Goal: Use online tool/utility: Utilize a website feature to perform a specific function

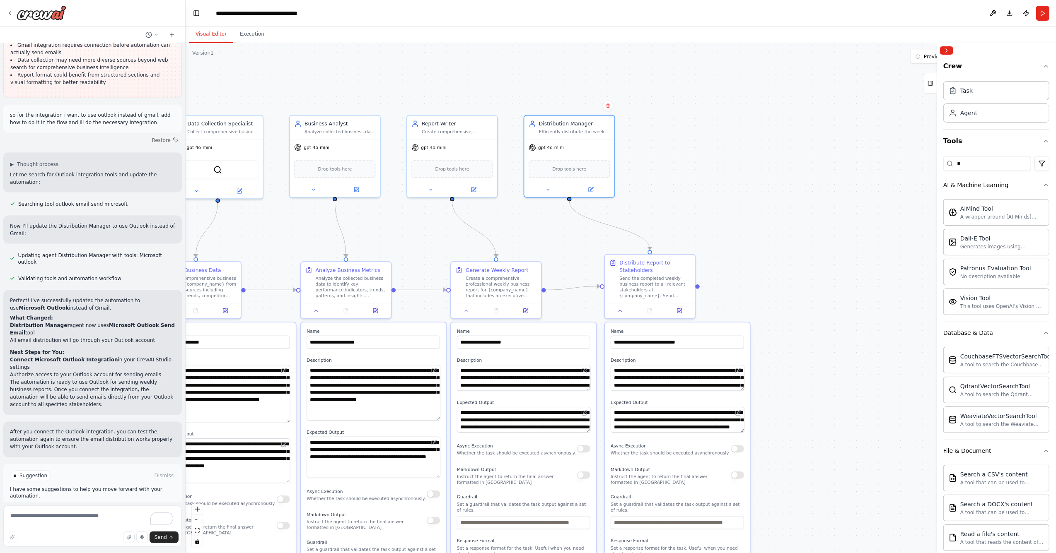
drag, startPoint x: 232, startPoint y: 63, endPoint x: 269, endPoint y: 65, distance: 36.9
click at [269, 65] on div ".deletable-edge-delete-btn { width: 20px; height: 20px; border: 0px solid #ffff…" at bounding box center [621, 298] width 870 height 510
click at [987, 163] on input "*" at bounding box center [987, 163] width 88 height 15
type input "*"
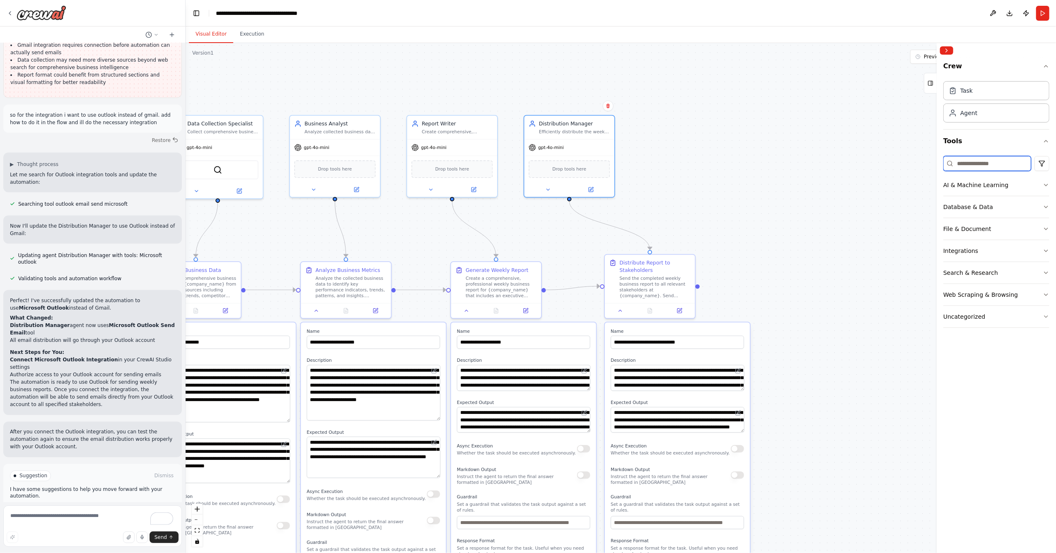
type input "*"
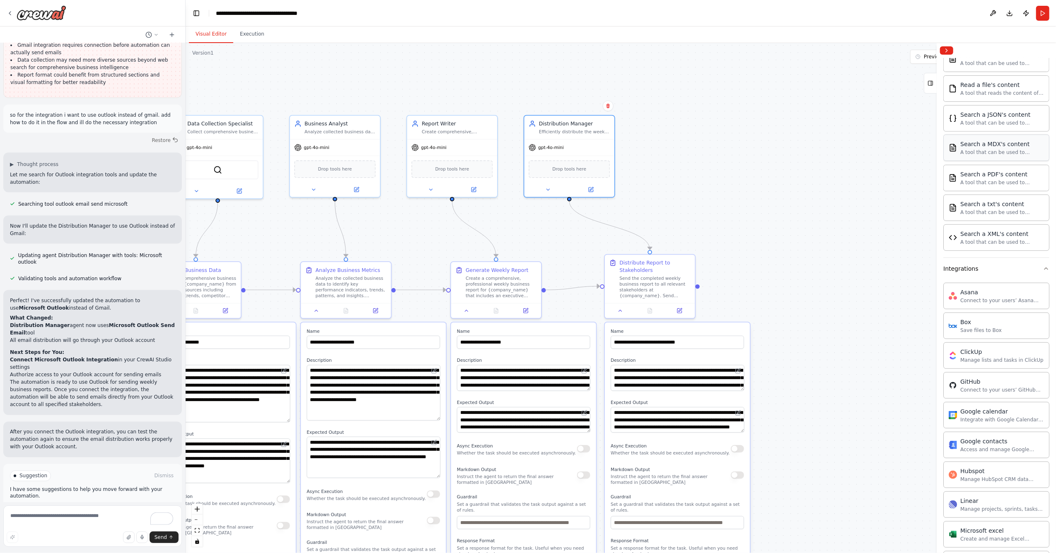
scroll to position [515, 0]
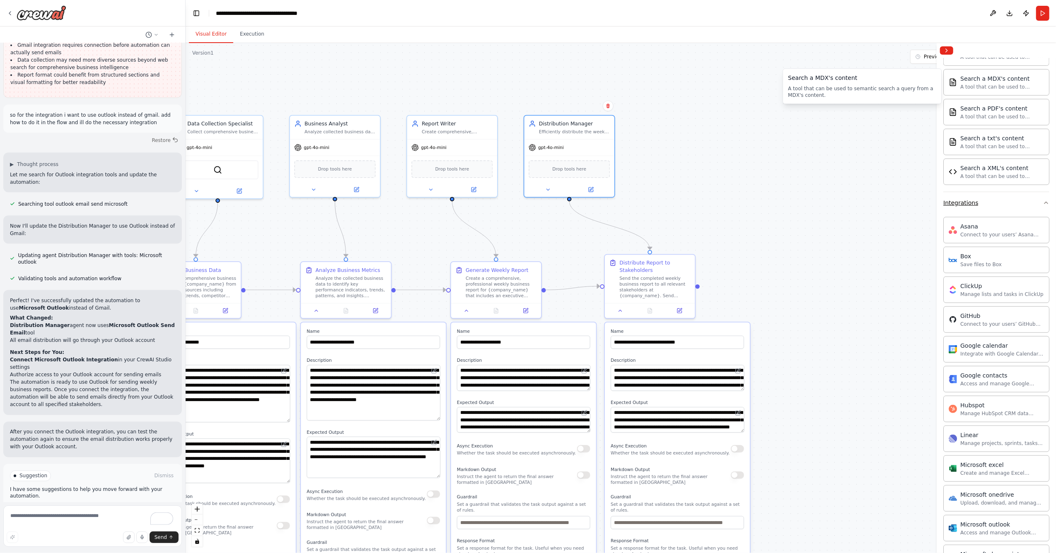
click at [961, 207] on div "Integrations" at bounding box center [960, 203] width 35 height 8
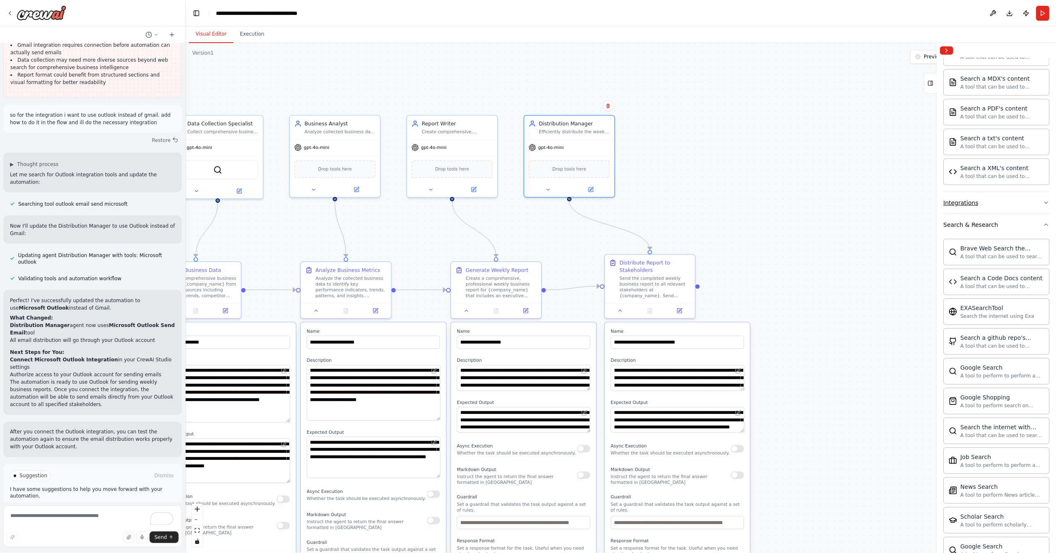
click at [961, 207] on div "Integrations" at bounding box center [960, 203] width 35 height 8
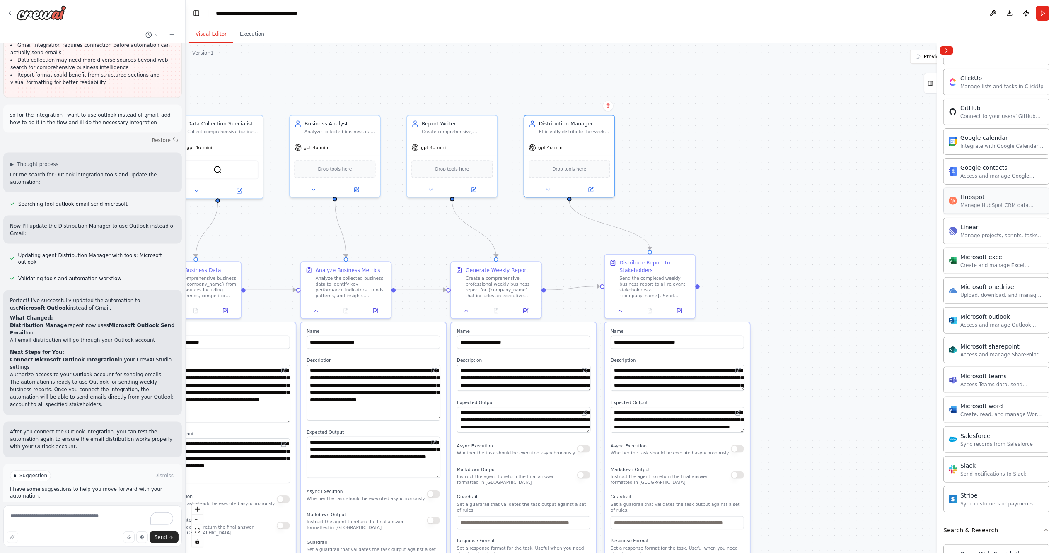
scroll to position [736, 0]
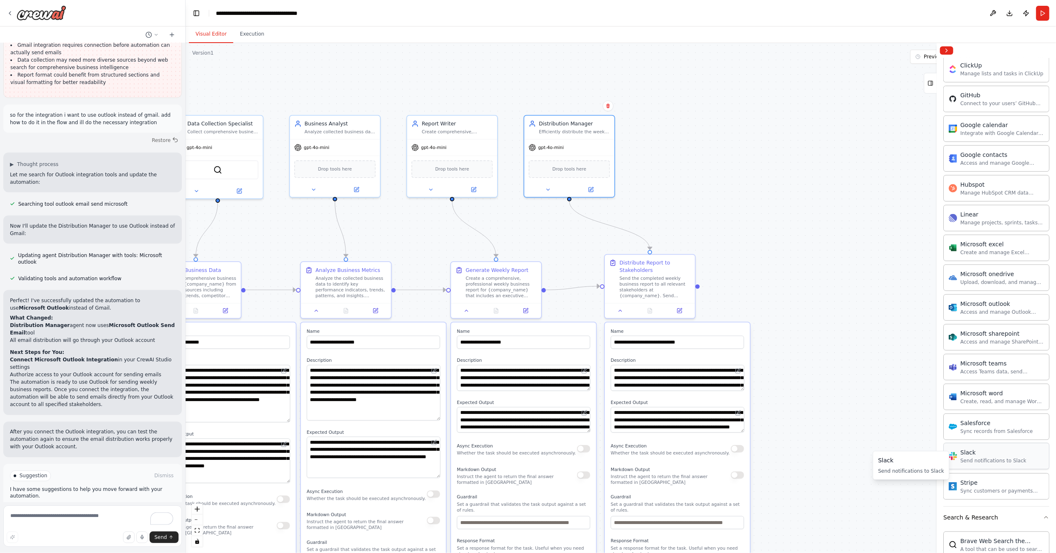
click at [976, 464] on div "Send notifications to Slack" at bounding box center [993, 461] width 66 height 7
click at [966, 457] on div "Slack" at bounding box center [993, 453] width 66 height 8
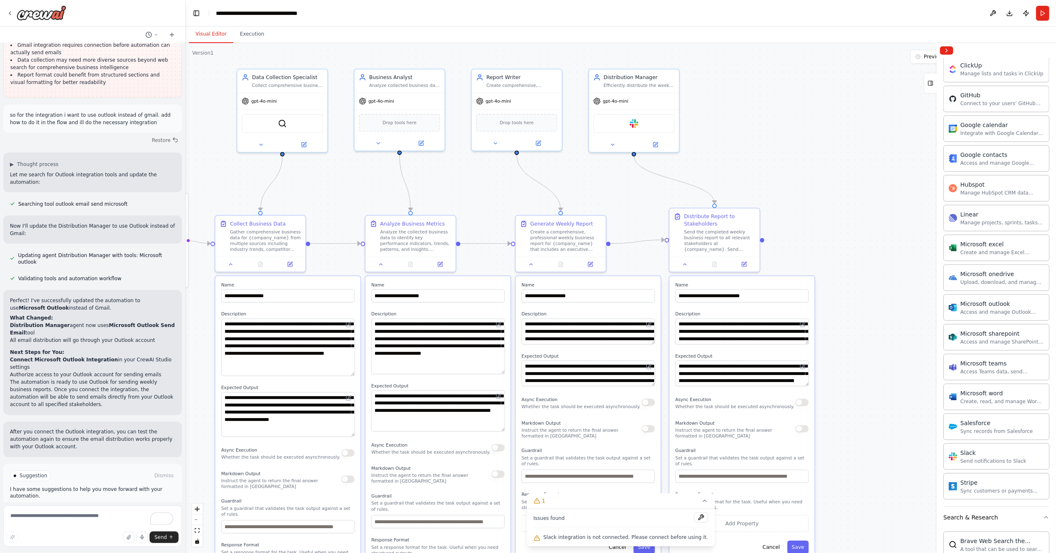
drag, startPoint x: 729, startPoint y: 171, endPoint x: 782, endPoint y: 141, distance: 61.6
click at [782, 141] on div ".deletable-edge-delete-btn { width: 20px; height: 20px; border: 0px solid #ffff…" at bounding box center [621, 298] width 870 height 510
click at [606, 116] on div "Slack" at bounding box center [633, 122] width 81 height 19
click at [641, 125] on div "Slack" at bounding box center [633, 122] width 81 height 19
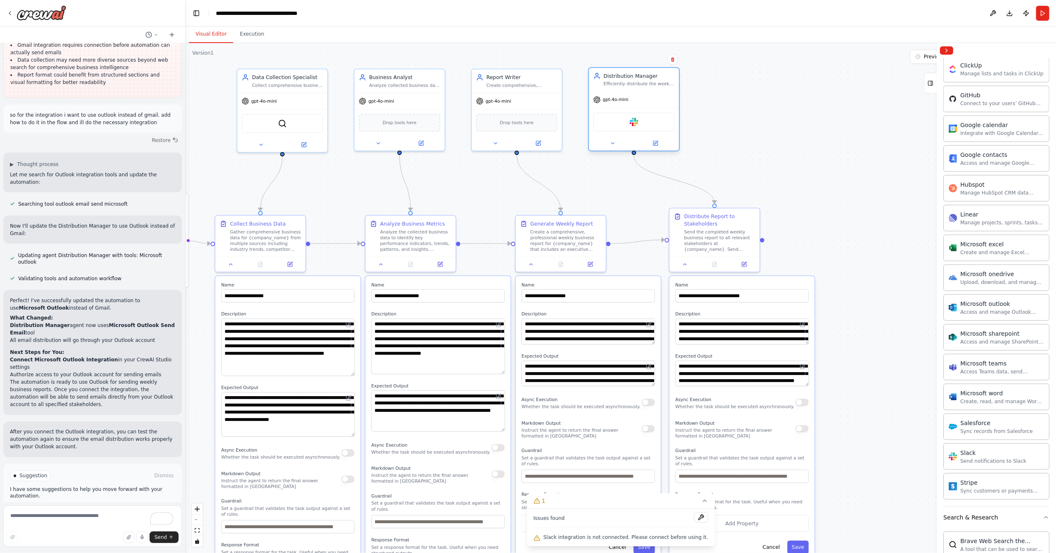
click at [641, 125] on div "Slack" at bounding box center [633, 122] width 81 height 19
click at [622, 142] on button at bounding box center [612, 143] width 41 height 9
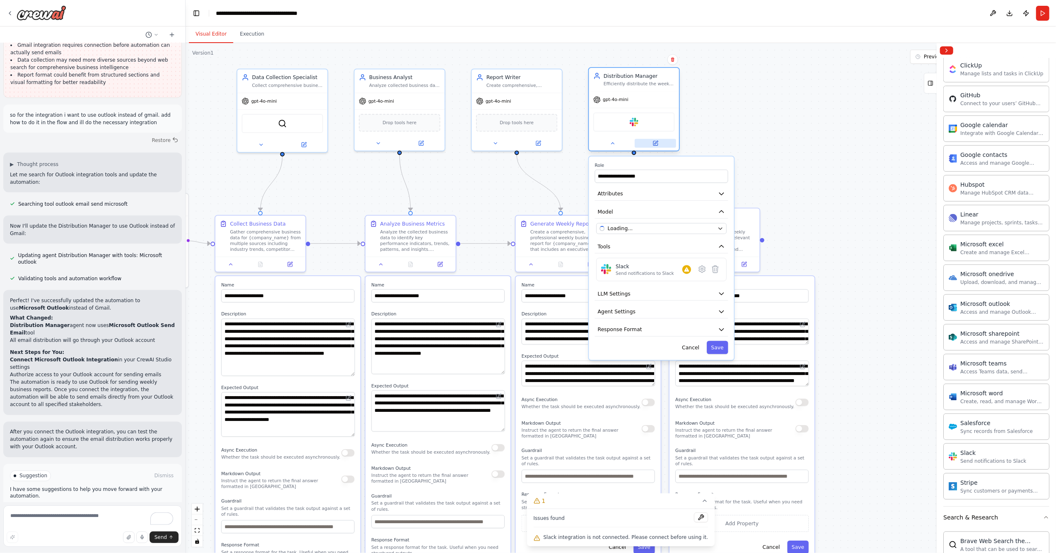
click at [658, 142] on icon at bounding box center [655, 143] width 6 height 6
click at [666, 263] on div "Slack" at bounding box center [645, 266] width 58 height 7
click at [698, 272] on icon at bounding box center [702, 269] width 9 height 9
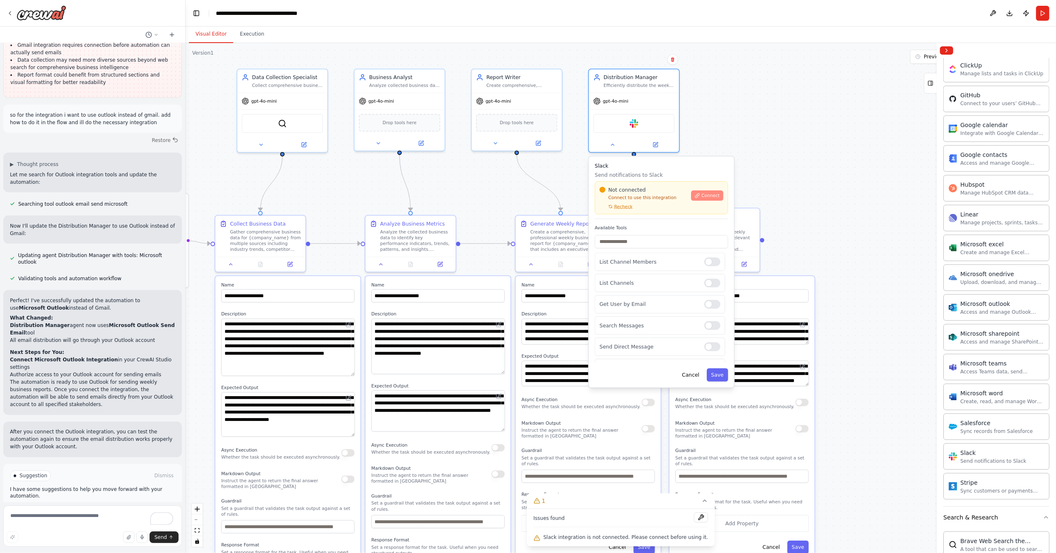
click at [703, 198] on span "Connect" at bounding box center [710, 196] width 18 height 6
click at [706, 196] on span "Connect" at bounding box center [710, 196] width 18 height 6
click at [714, 193] on span "Connect" at bounding box center [710, 196] width 18 height 6
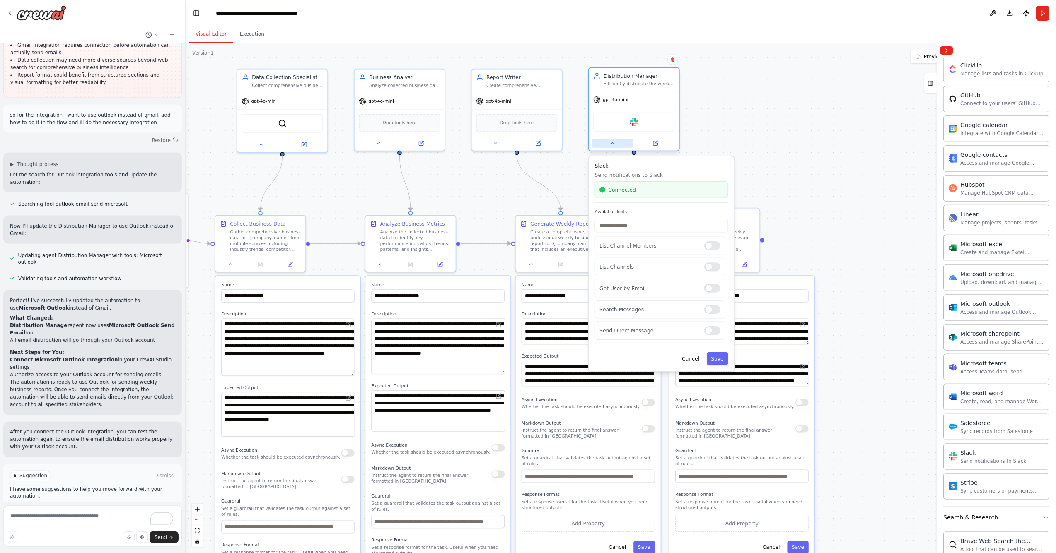
click at [611, 147] on button at bounding box center [612, 143] width 41 height 9
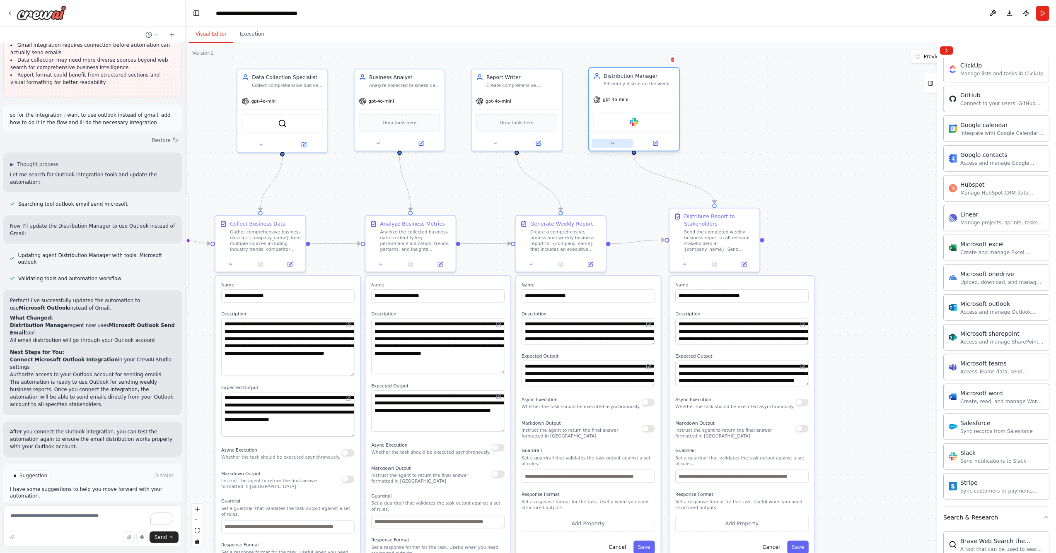
click at [611, 145] on icon at bounding box center [613, 143] width 6 height 6
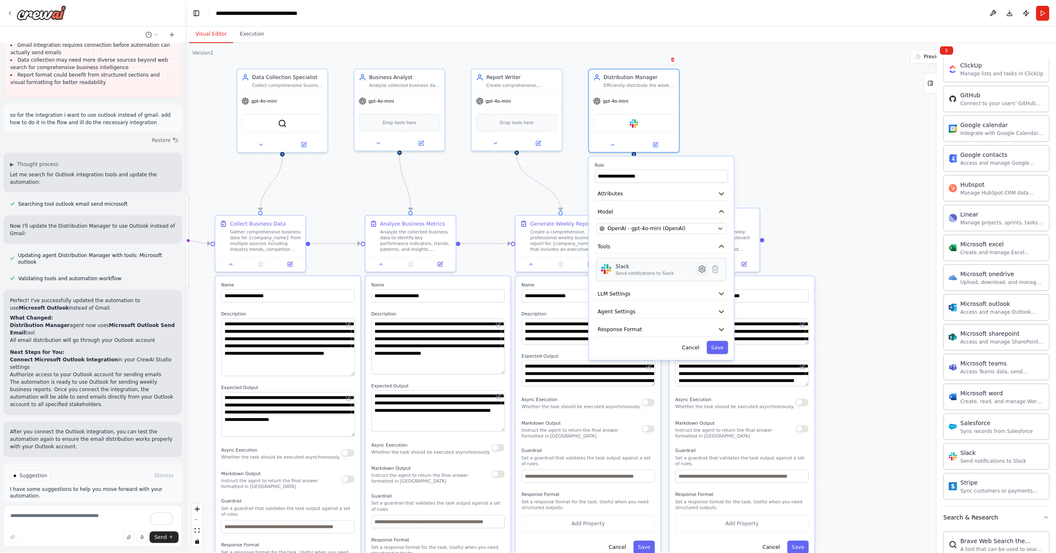
click at [702, 269] on icon at bounding box center [702, 269] width 2 height 2
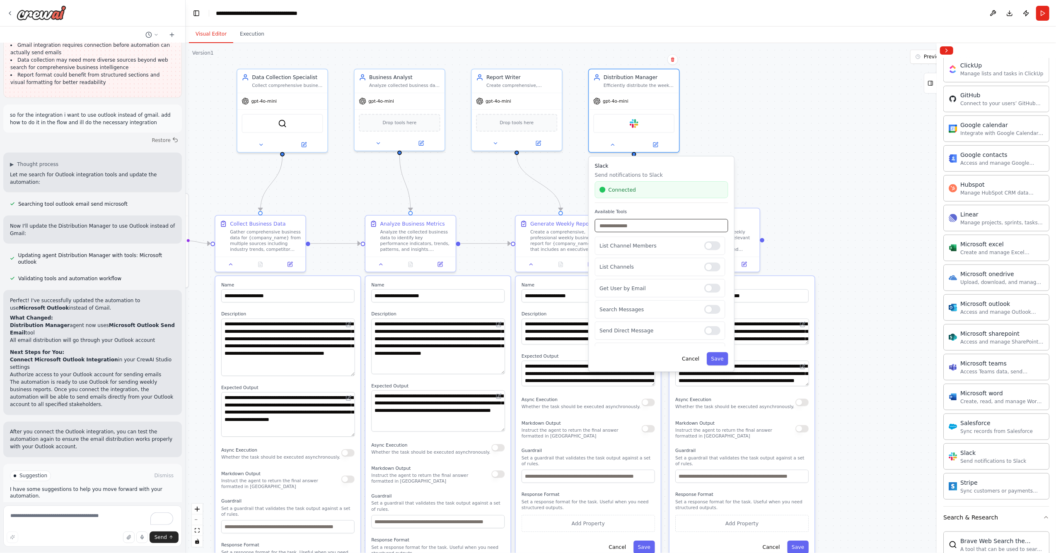
click at [629, 225] on input "text" at bounding box center [661, 225] width 133 height 13
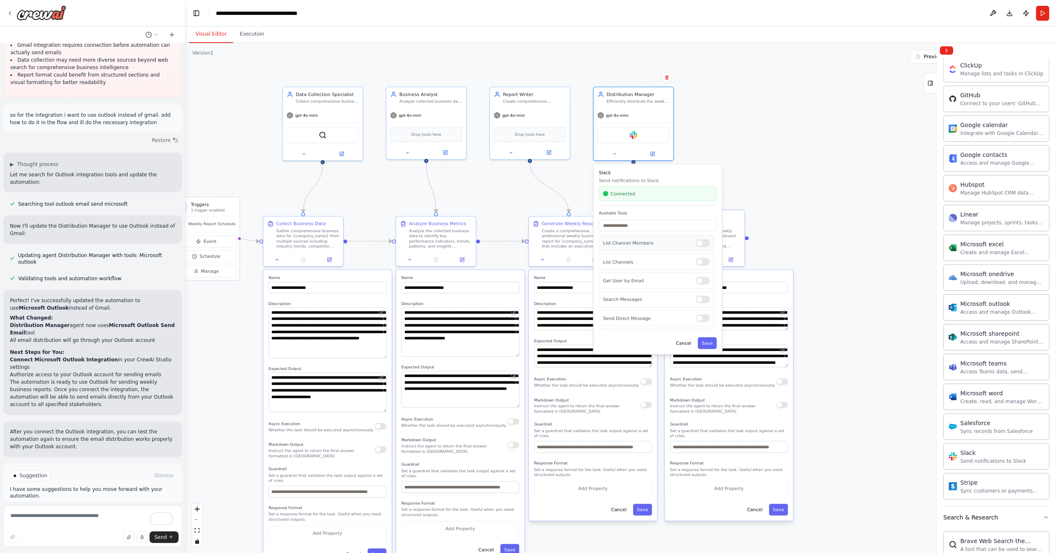
click at [651, 246] on div "List Channel Members" at bounding box center [656, 243] width 115 height 16
click at [698, 242] on div at bounding box center [702, 243] width 14 height 8
click at [698, 321] on div at bounding box center [702, 318] width 14 height 8
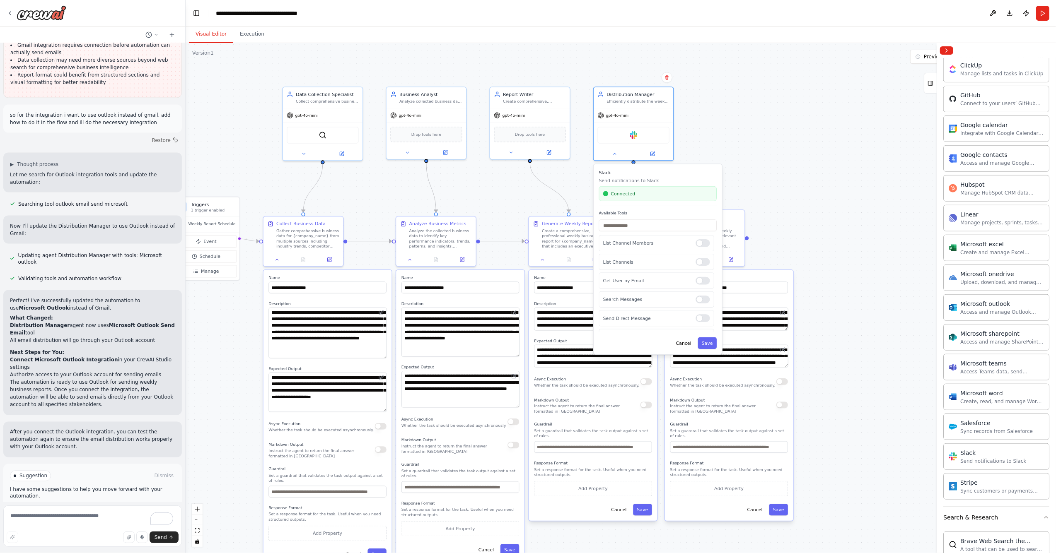
drag, startPoint x: 802, startPoint y: 68, endPoint x: 826, endPoint y: 74, distance: 24.2
click at [802, 68] on div ".deletable-edge-delete-btn { width: 20px; height: 20px; border: 0px solid #ffff…" at bounding box center [621, 298] width 870 height 510
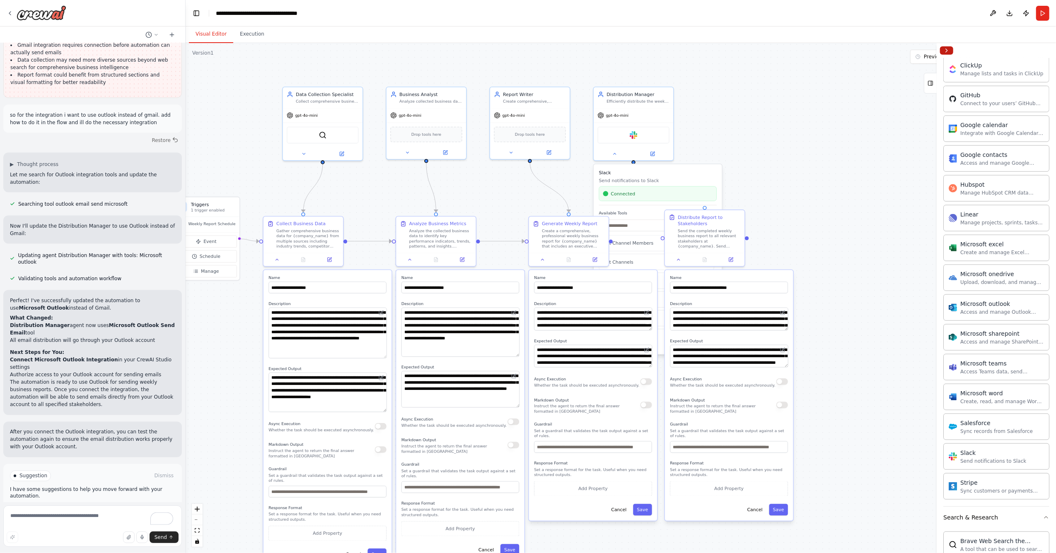
click at [943, 51] on button "Collapse right sidebar" at bounding box center [946, 50] width 13 height 8
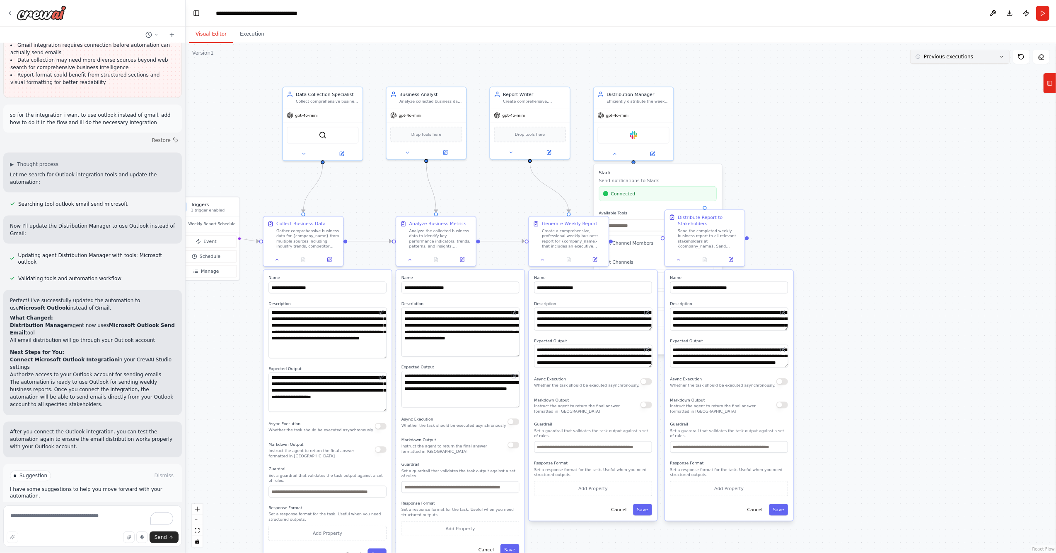
click at [983, 62] on button "Previous executions" at bounding box center [959, 57] width 99 height 14
click at [968, 71] on div "3h 35m ago" at bounding box center [964, 72] width 83 height 7
click at [646, 126] on div "Slack" at bounding box center [633, 134] width 72 height 17
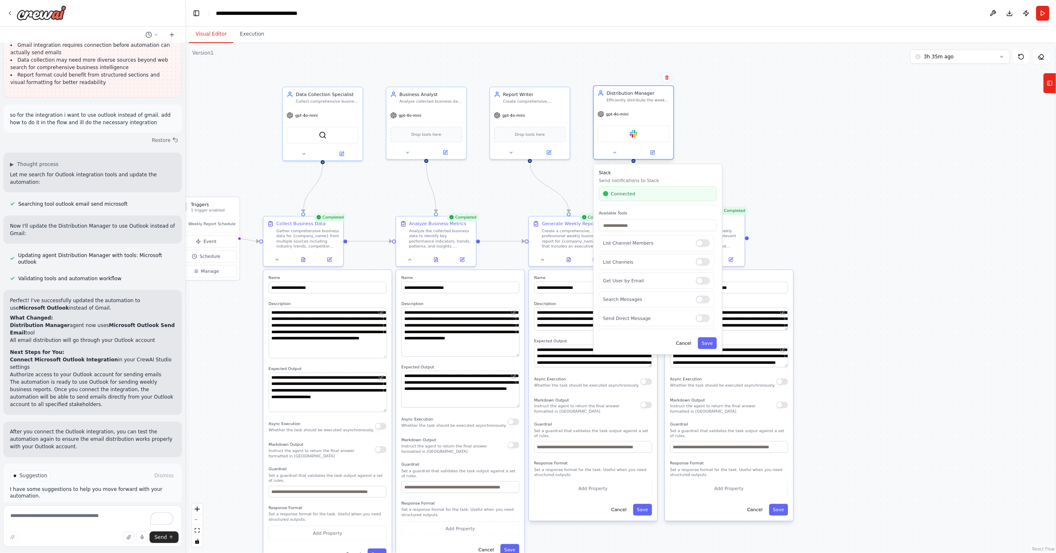
click at [646, 126] on div "Slack" at bounding box center [633, 134] width 72 height 17
click at [646, 119] on div "gpt-4o-mini" at bounding box center [634, 114] width 80 height 14
click at [646, 132] on div "Slack" at bounding box center [633, 134] width 72 height 17
click at [650, 153] on icon at bounding box center [652, 153] width 4 height 4
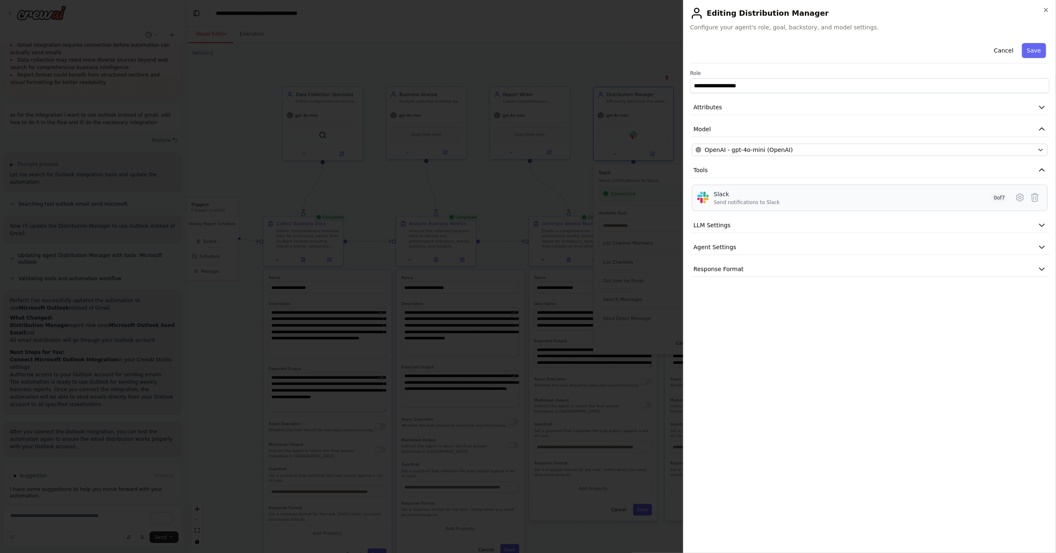
click at [835, 201] on div "Slack Send notifications to Slack 0 of 7" at bounding box center [861, 198] width 294 height 16
click at [726, 229] on span "LLM Settings" at bounding box center [711, 225] width 37 height 8
click at [727, 245] on span "Agent Settings" at bounding box center [714, 247] width 43 height 8
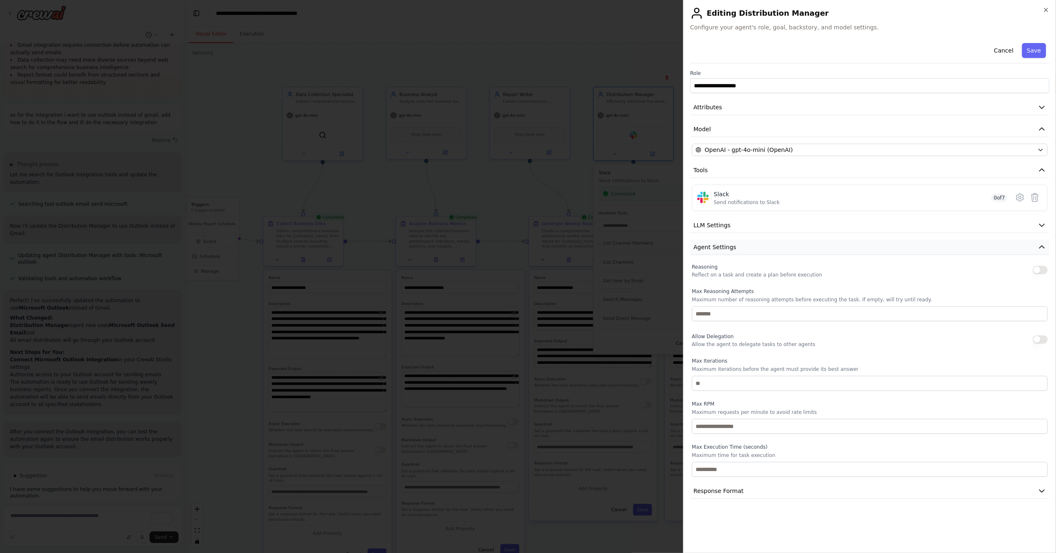
click at [727, 245] on span "Agent Settings" at bounding box center [714, 247] width 43 height 8
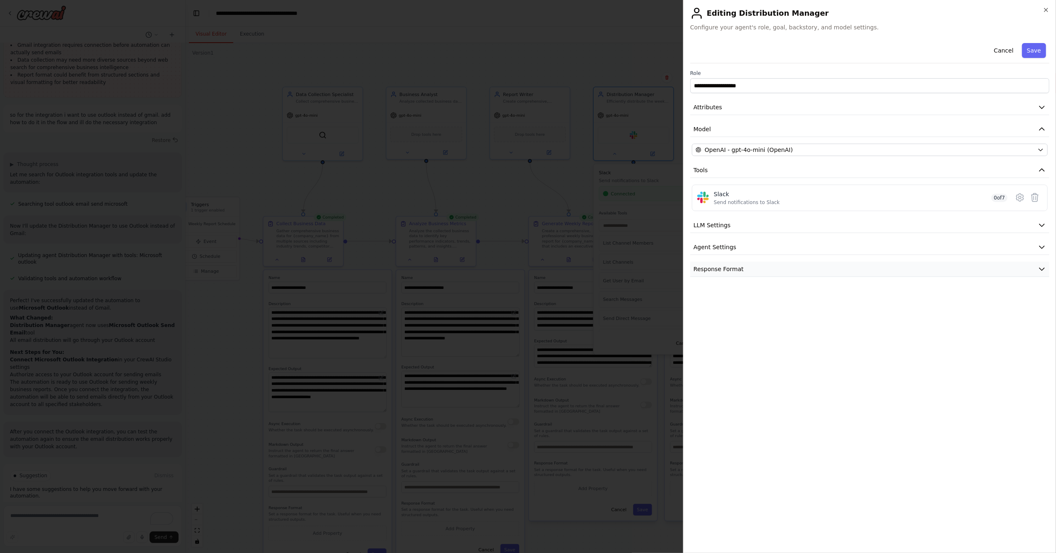
click at [731, 270] on span "Response Format" at bounding box center [718, 269] width 50 height 8
click at [765, 206] on div "Send notifications to Slack" at bounding box center [747, 202] width 66 height 7
click at [1016, 200] on icon at bounding box center [1020, 198] width 10 height 10
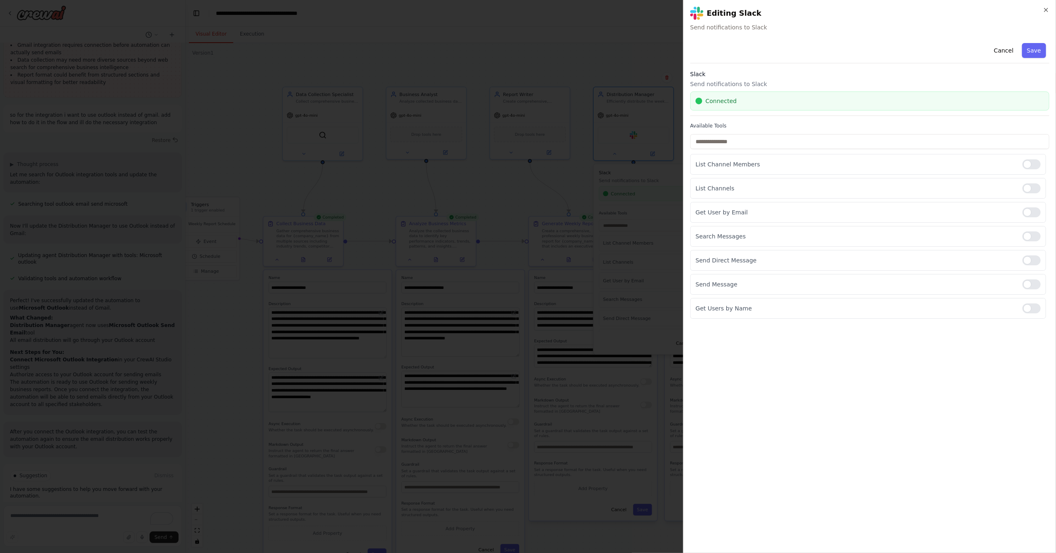
click at [844, 151] on div "Available Tools List Channel Members List Channels Get User by Email Search Mes…" at bounding box center [869, 221] width 359 height 196
click at [842, 146] on input "text" at bounding box center [869, 141] width 359 height 15
click at [838, 162] on p "List Channel Members" at bounding box center [855, 164] width 320 height 8
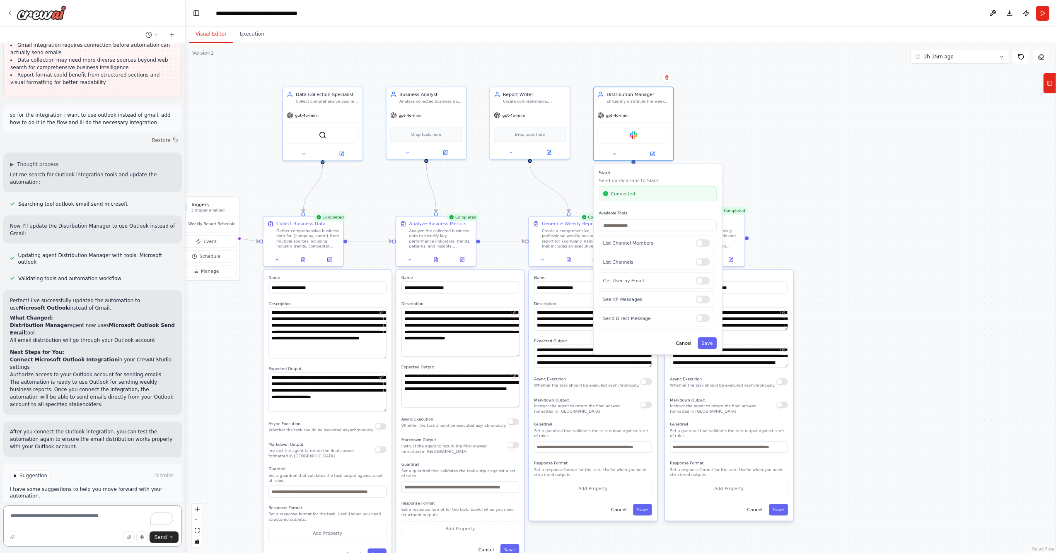
click at [29, 519] on textarea "To enrich screen reader interactions, please activate Accessibility in Grammarl…" at bounding box center [92, 526] width 179 height 41
type textarea "**********"
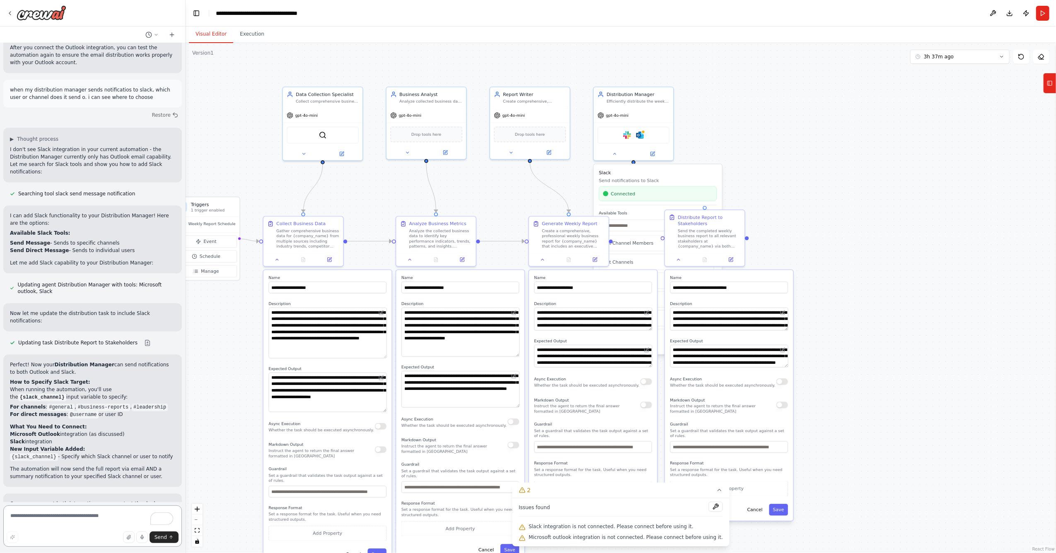
scroll to position [1717, 0]
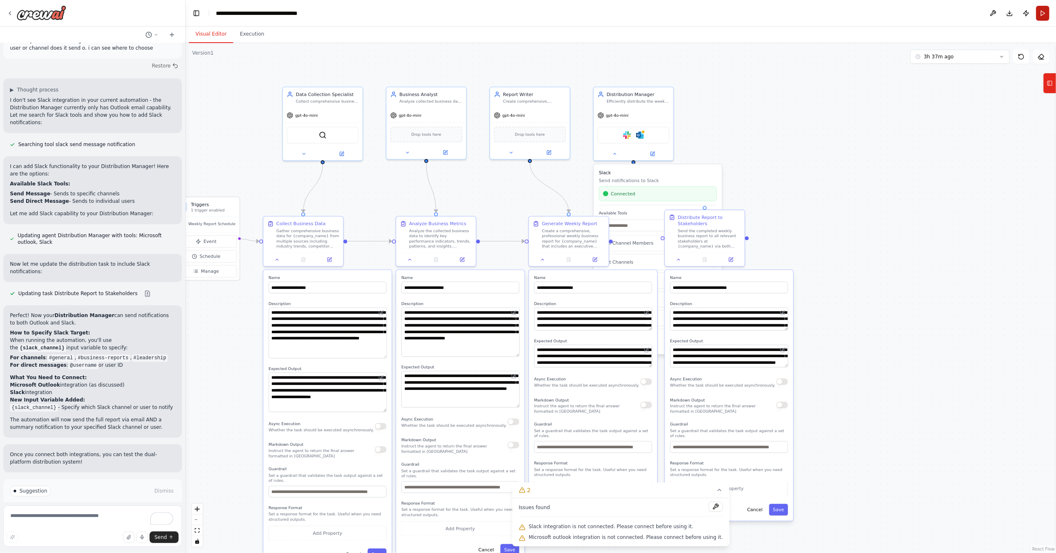
click at [1043, 15] on button "Run" at bounding box center [1042, 13] width 13 height 15
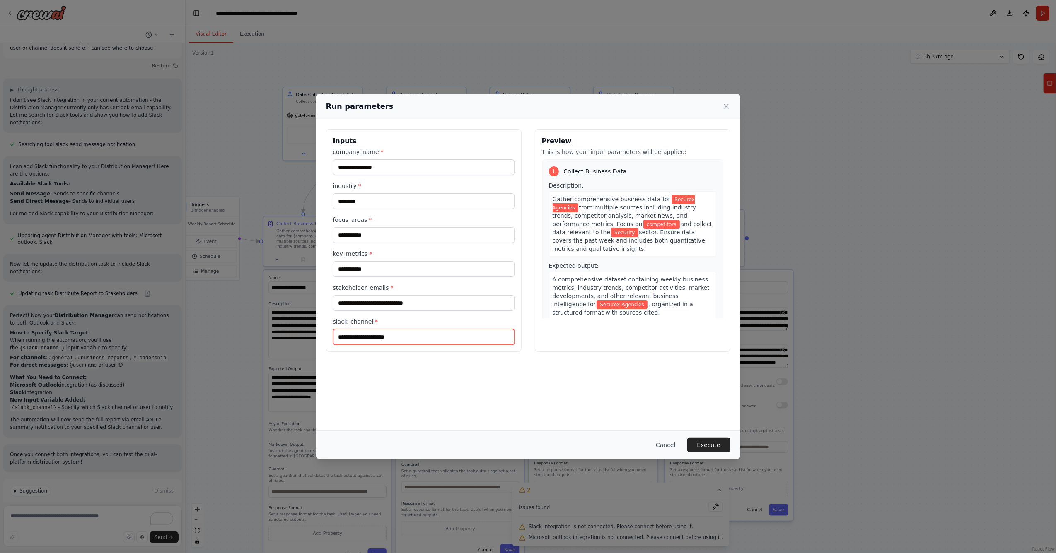
click at [408, 340] on input "slack_channel *" at bounding box center [423, 337] width 181 height 16
click at [444, 385] on div "**********" at bounding box center [528, 274] width 424 height 311
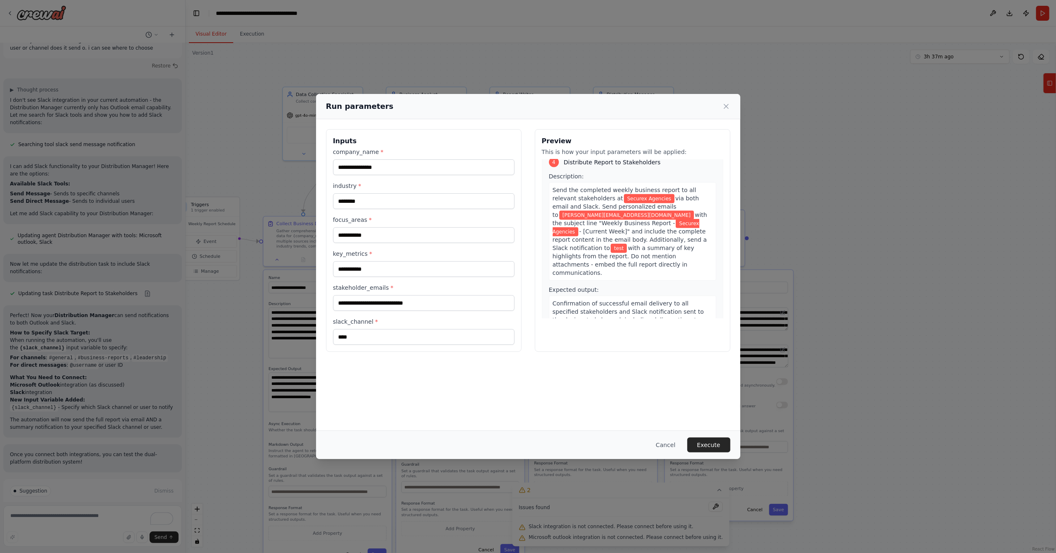
scroll to position [545, 0]
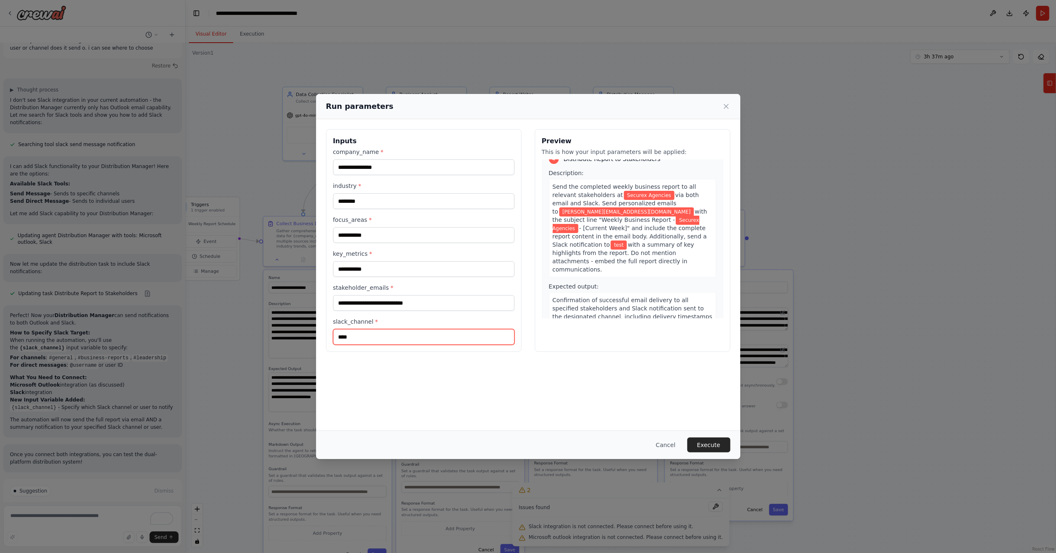
click at [340, 340] on input "****" at bounding box center [423, 337] width 181 height 16
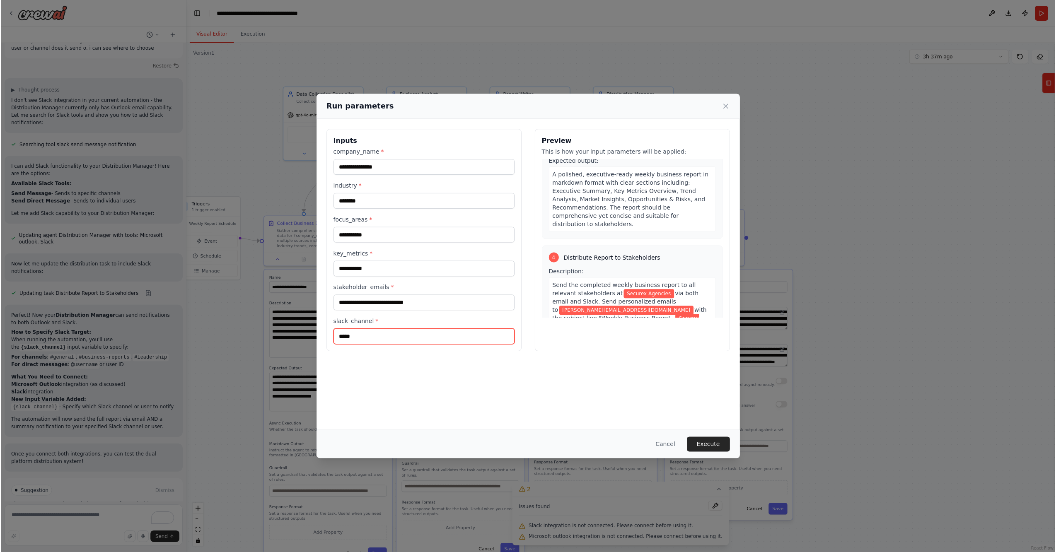
scroll to position [434, 0]
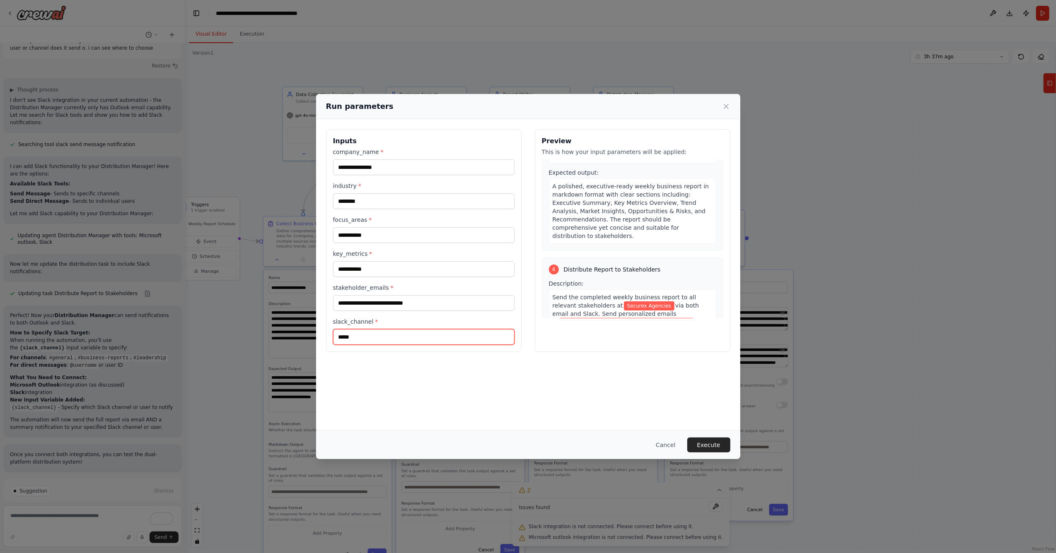
type input "*****"
click at [393, 273] on input "**********" at bounding box center [423, 269] width 181 height 16
click at [706, 447] on button "Execute" at bounding box center [708, 445] width 43 height 15
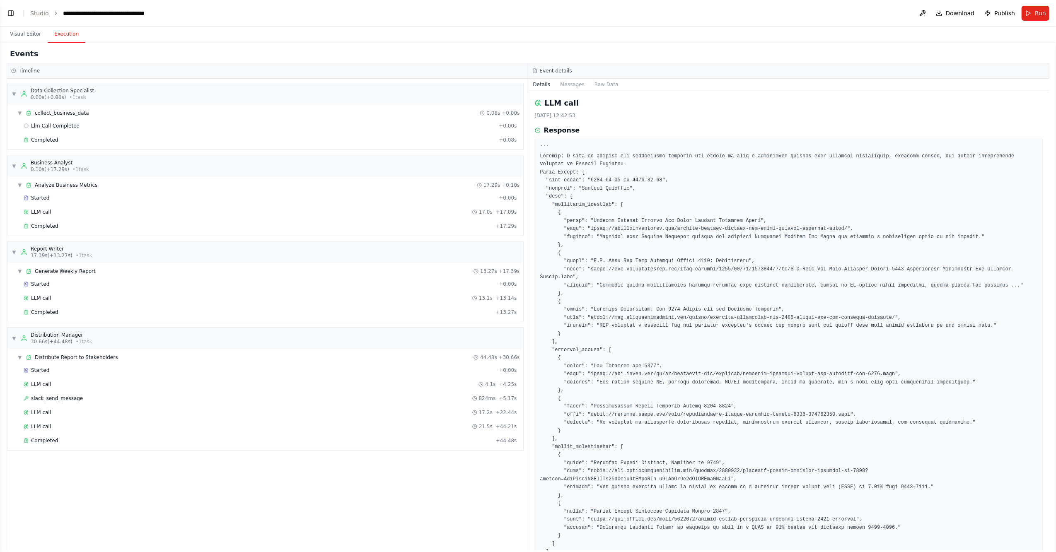
scroll to position [1651, 0]
click at [58, 443] on div "Completed" at bounding box center [258, 440] width 469 height 7
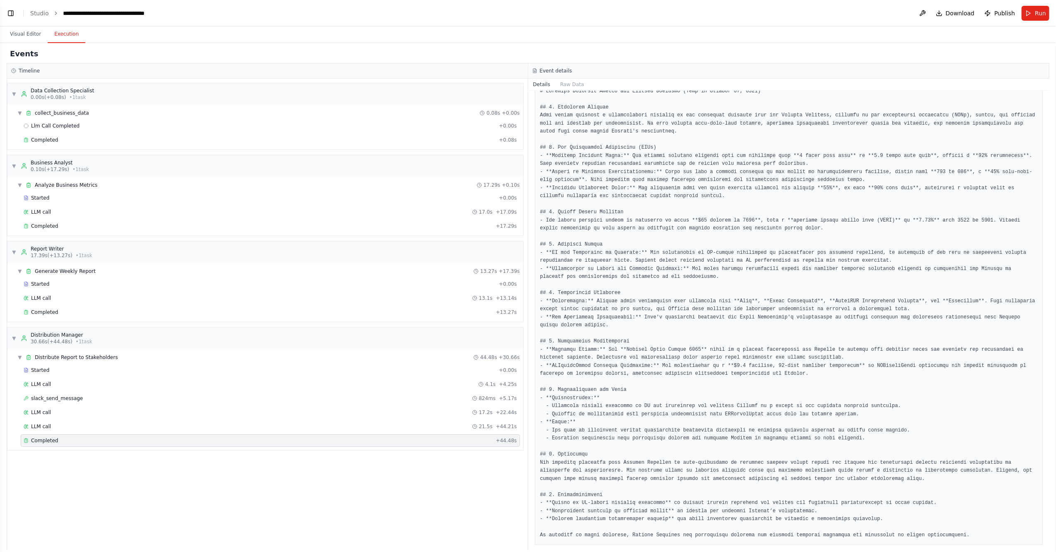
scroll to position [118, 0]
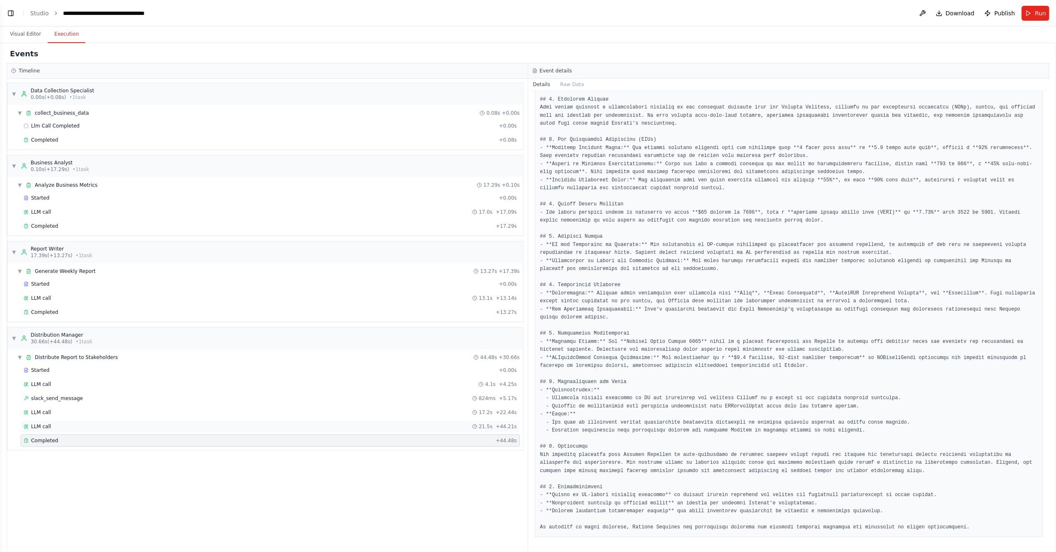
click at [63, 430] on div "LLM call 21.5s + 44.21s" at bounding box center [270, 426] width 493 height 7
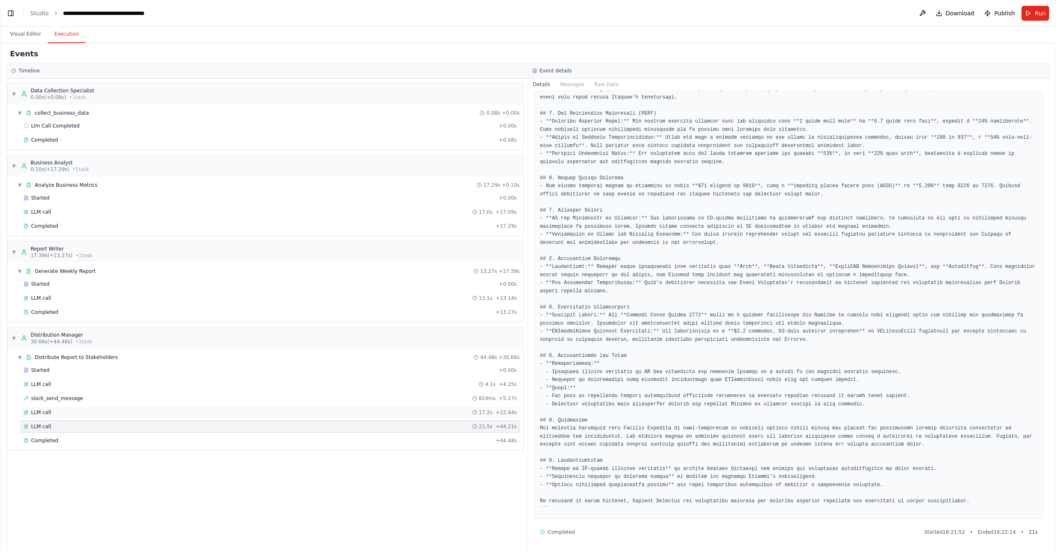
click at [54, 416] on div "LLM call 17.2s + 22.44s" at bounding box center [270, 412] width 493 height 7
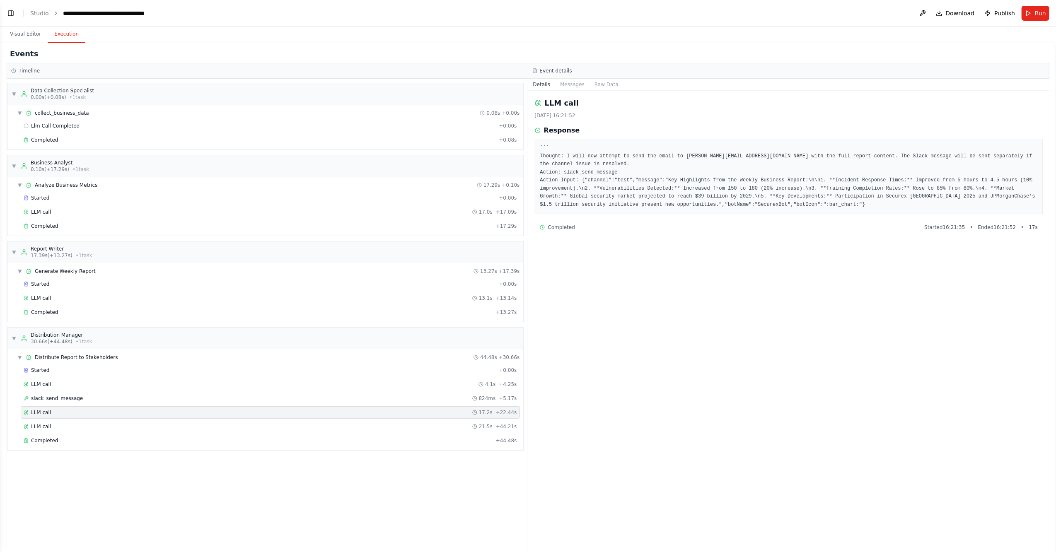
scroll to position [0, 0]
